Goal: Task Accomplishment & Management: Manage account settings

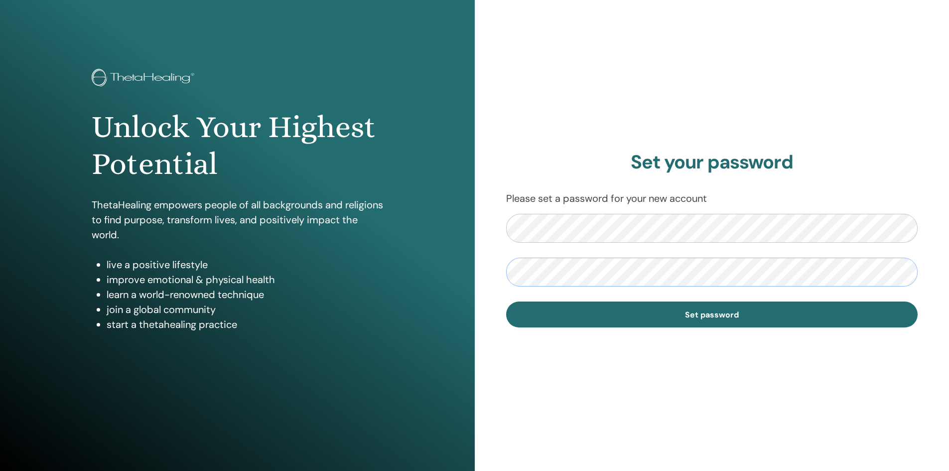
click at [506, 301] on button "Set password" at bounding box center [712, 314] width 412 height 26
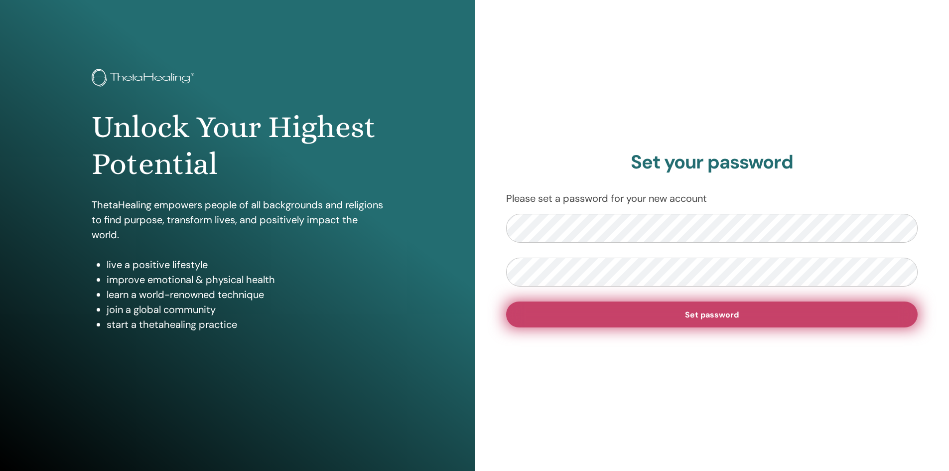
click at [762, 321] on button "Set password" at bounding box center [712, 314] width 412 height 26
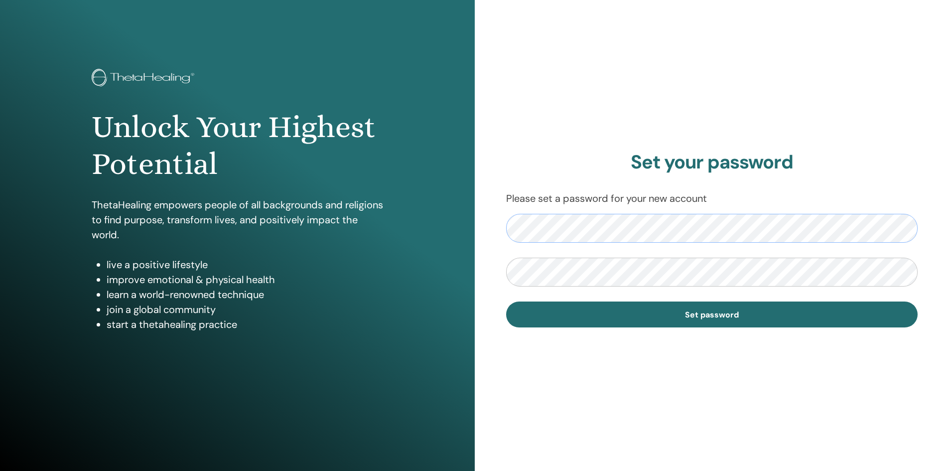
click at [506, 301] on button "Set password" at bounding box center [712, 314] width 412 height 26
